Goal: Find specific page/section: Find specific page/section

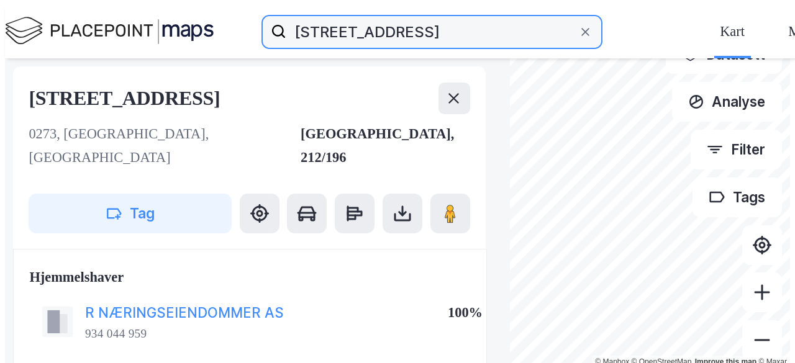
click at [305, 12] on input "[STREET_ADDRESS]" at bounding box center [431, 32] width 291 height 40
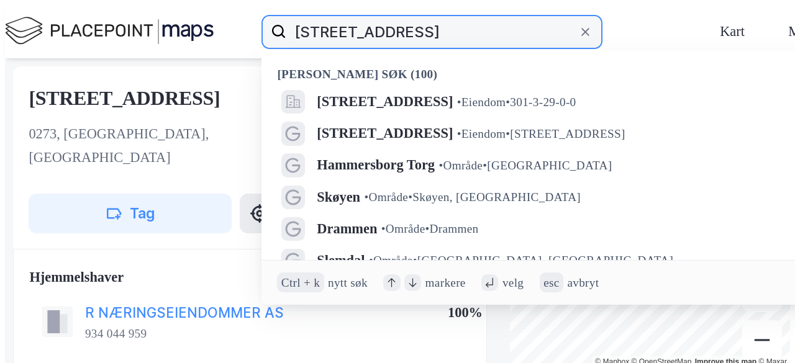
drag, startPoint x: 306, startPoint y: 12, endPoint x: 201, endPoint y: 11, distance: 104.9
click at [286, 12] on input "[STREET_ADDRESS]" at bounding box center [431, 32] width 291 height 40
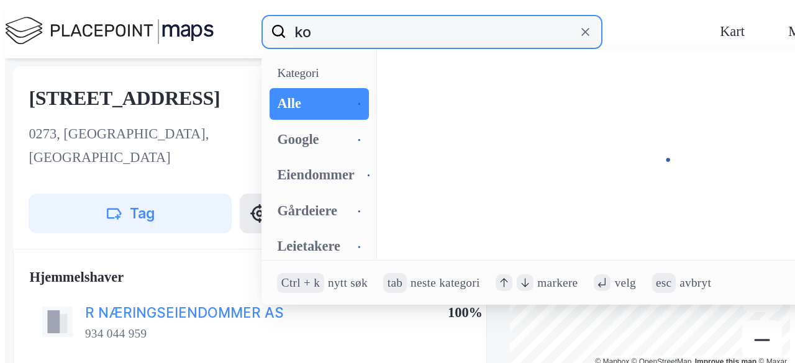
type input "k"
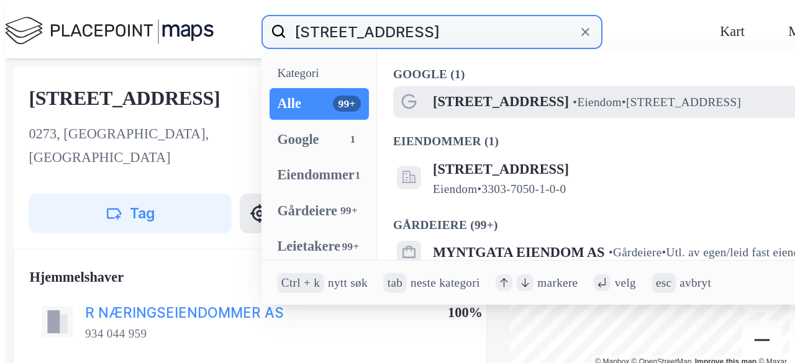
type input "[STREET_ADDRESS]"
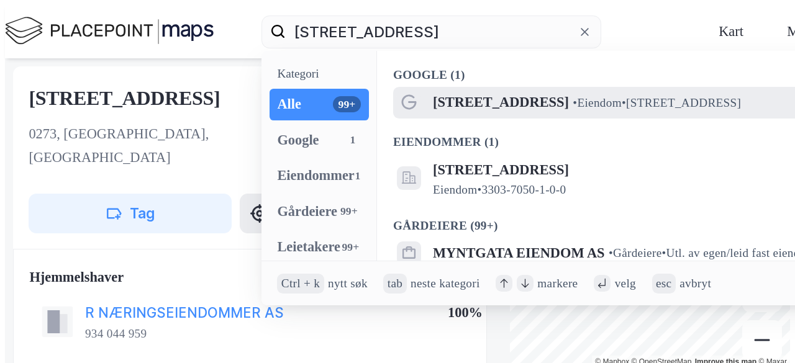
click at [433, 91] on span "[STREET_ADDRESS]" at bounding box center [501, 103] width 136 height 24
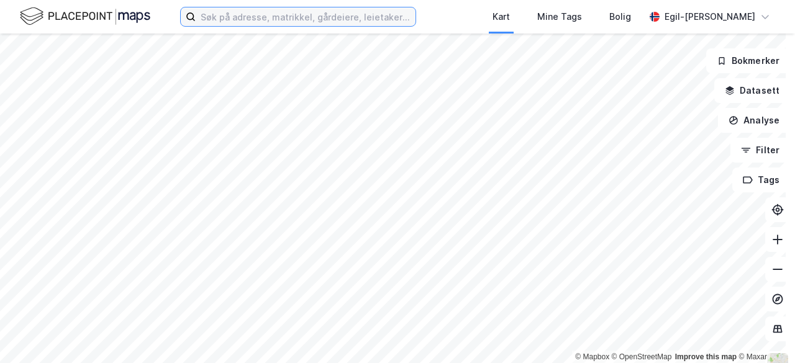
click at [248, 9] on input at bounding box center [306, 16] width 220 height 19
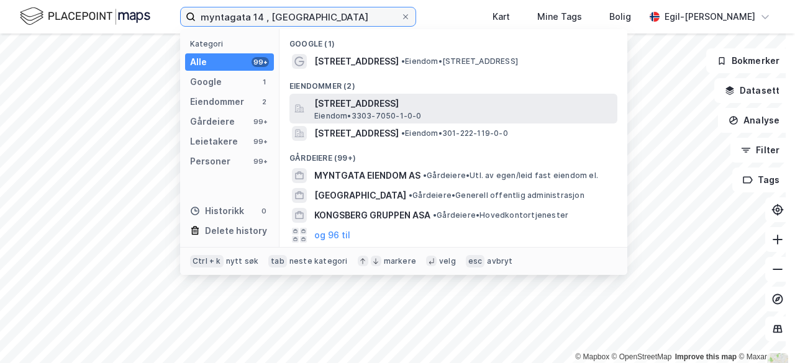
type input "myntagata 14 , kongsberg"
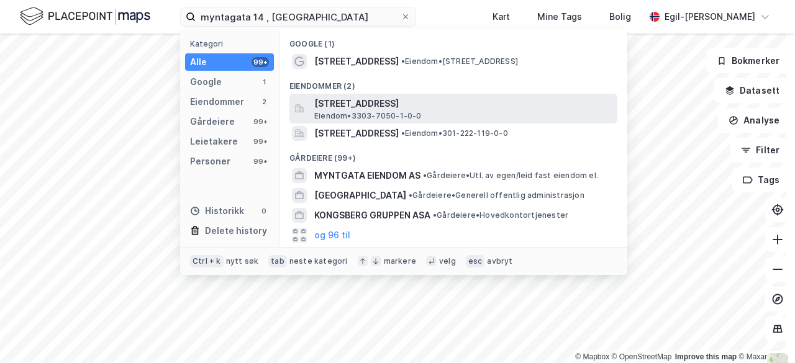
click at [385, 103] on span "[STREET_ADDRESS]" at bounding box center [463, 103] width 298 height 15
